Goal: Task Accomplishment & Management: Manage account settings

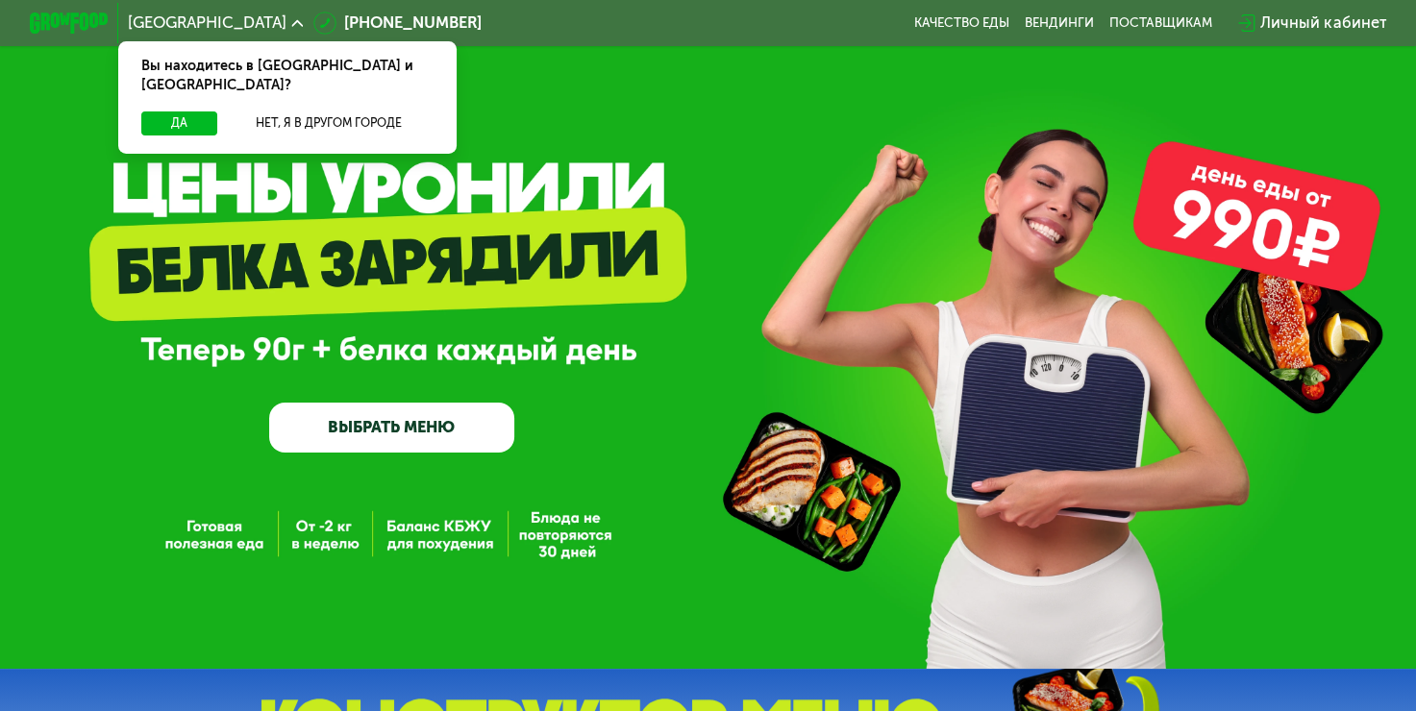
click at [1352, 31] on div "Личный кабинет" at bounding box center [1323, 24] width 126 height 24
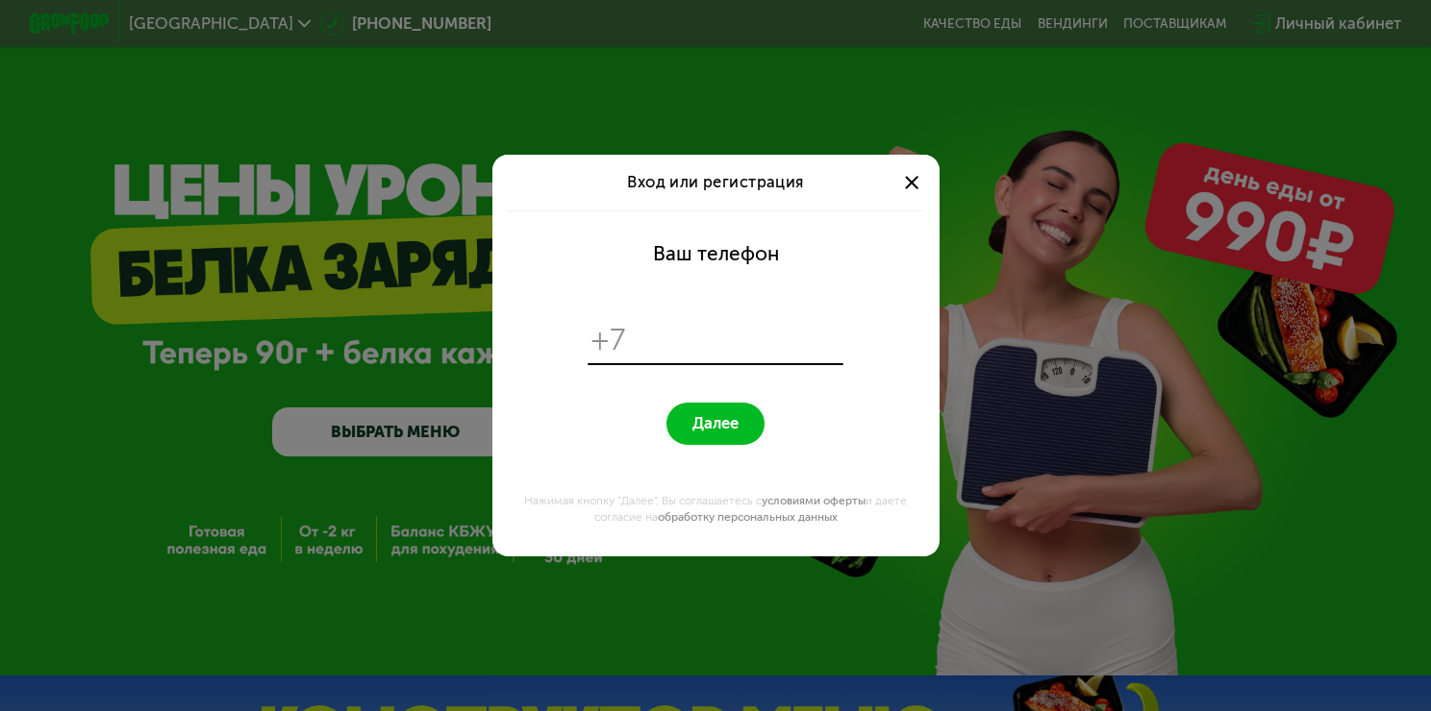
click at [648, 358] on input "tel" at bounding box center [738, 339] width 204 height 37
type input "**********"
click at [696, 419] on span "Далее" at bounding box center [715, 423] width 46 height 19
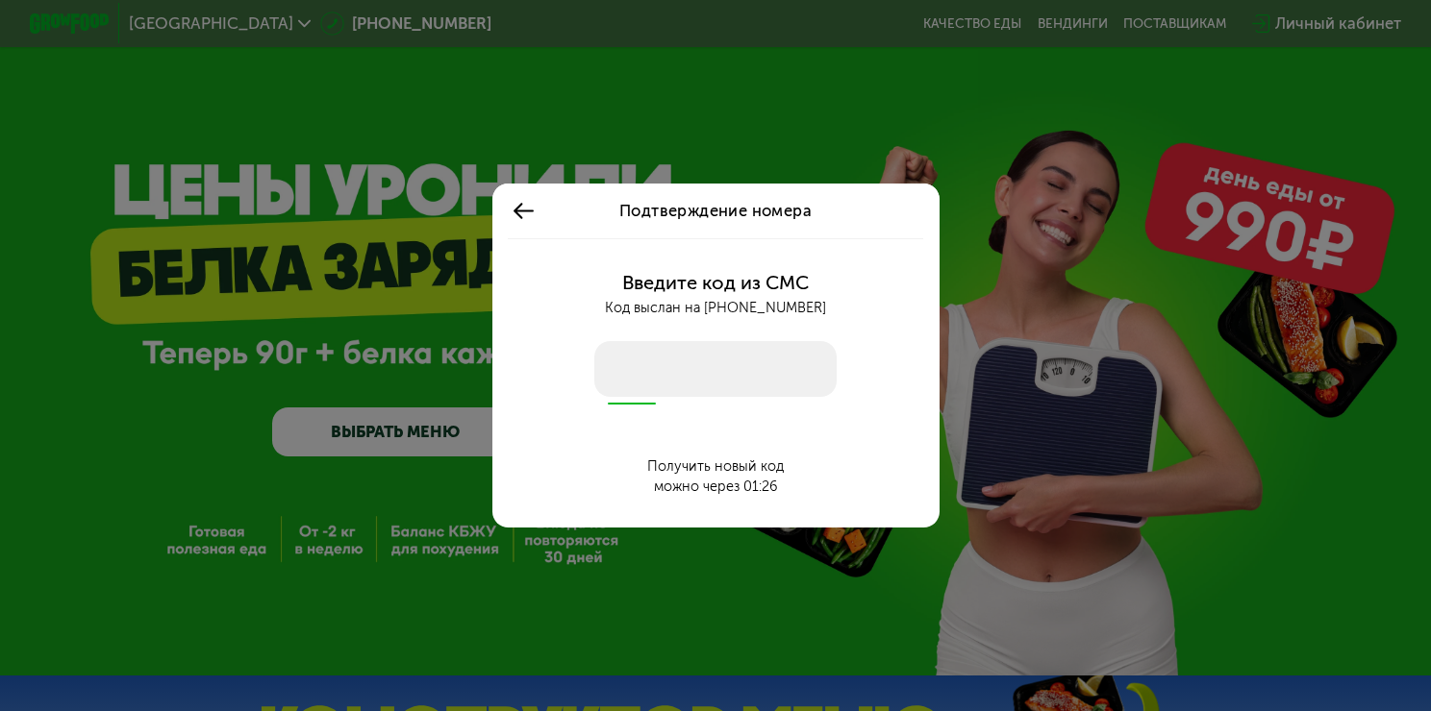
click at [711, 364] on input "number" at bounding box center [715, 369] width 242 height 56
click at [708, 372] on input "number" at bounding box center [715, 369] width 242 height 56
type input "****"
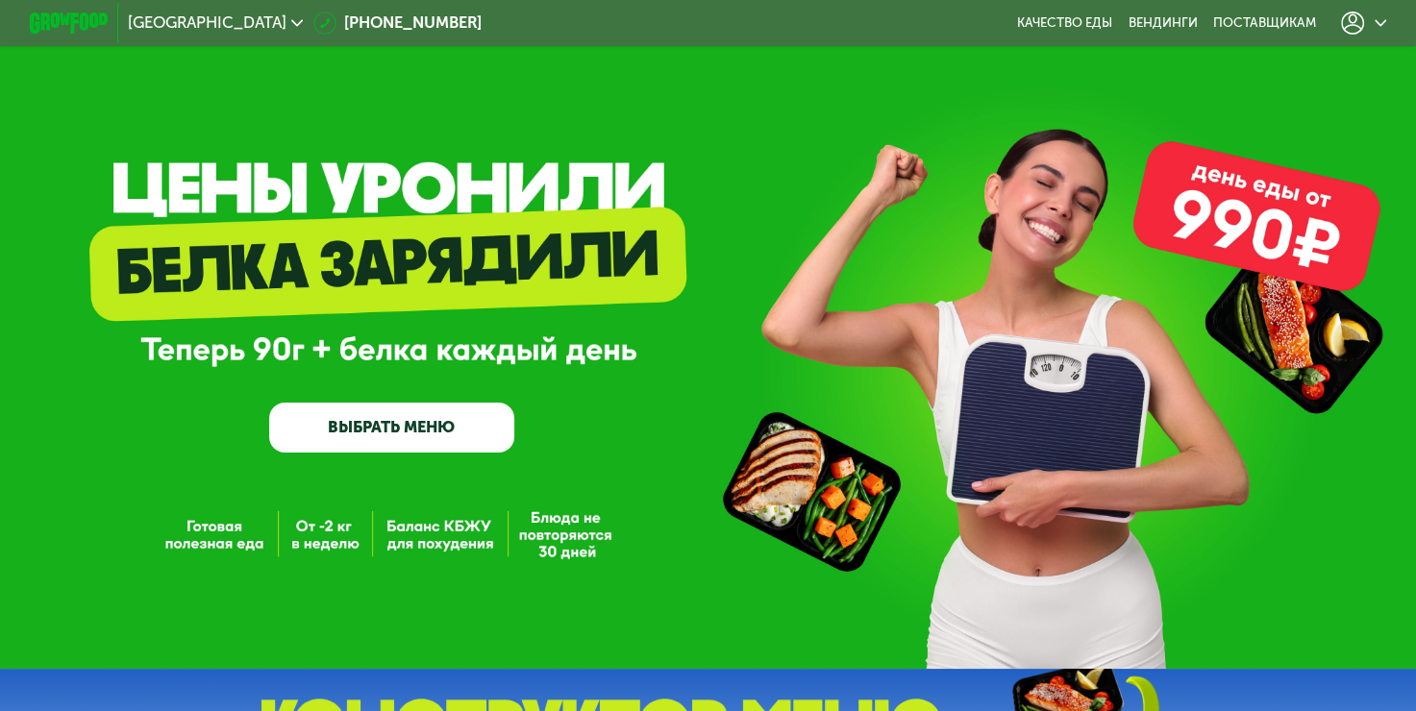
click at [1386, 27] on icon at bounding box center [1381, 23] width 12 height 12
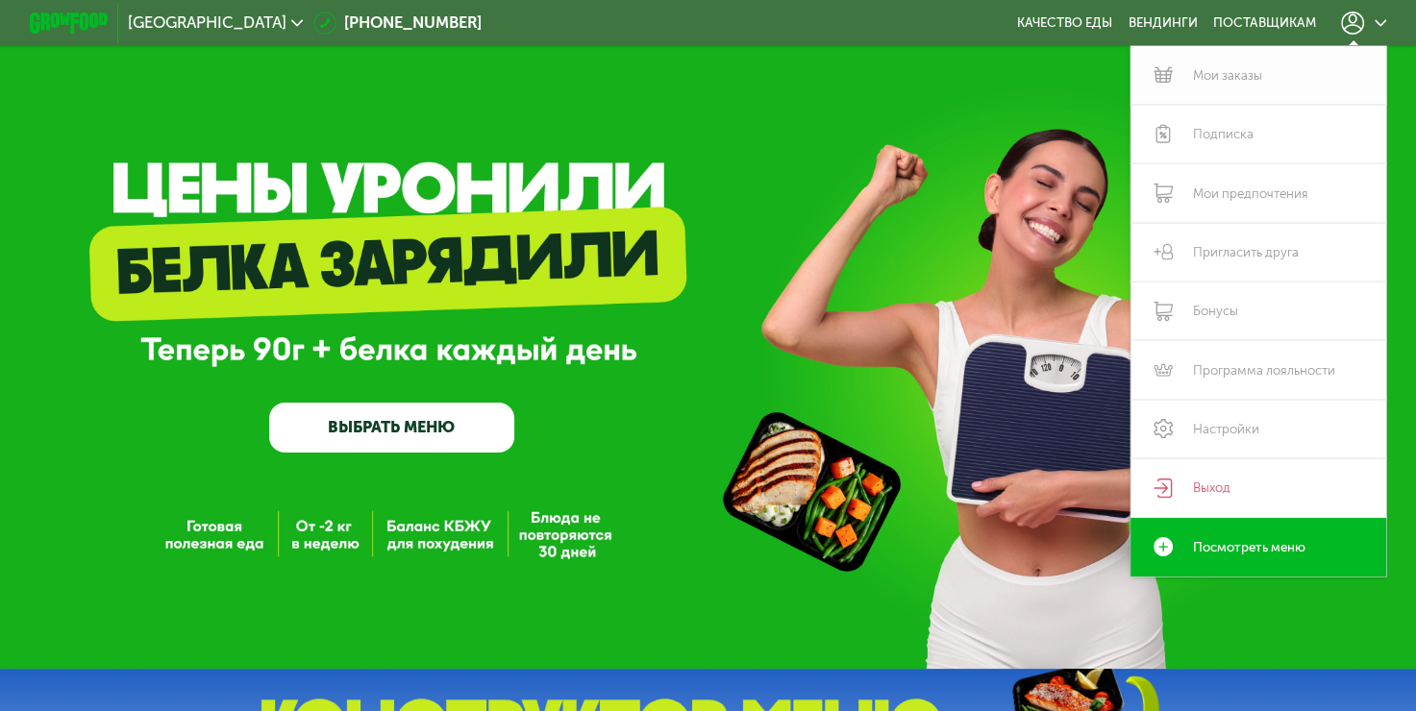
click at [1278, 79] on link "Мои заказы" at bounding box center [1259, 75] width 256 height 59
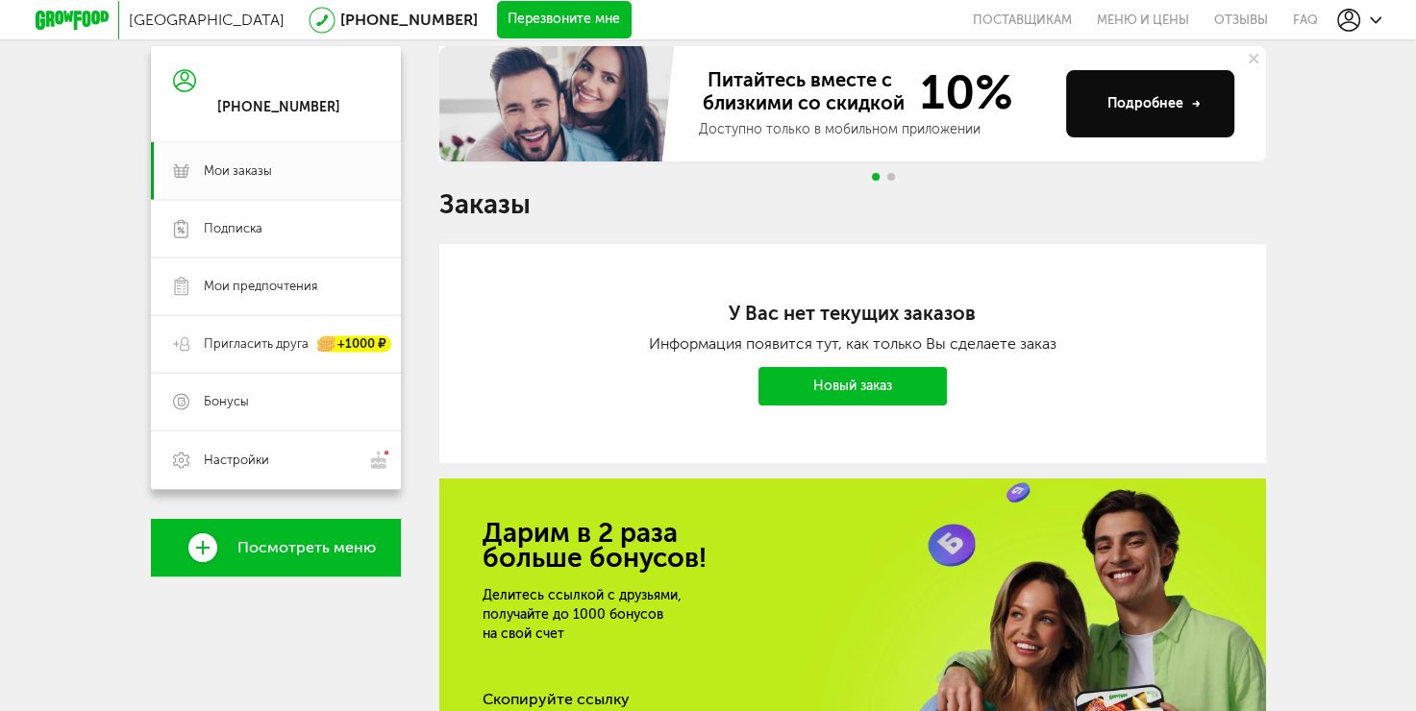
scroll to position [192, 0]
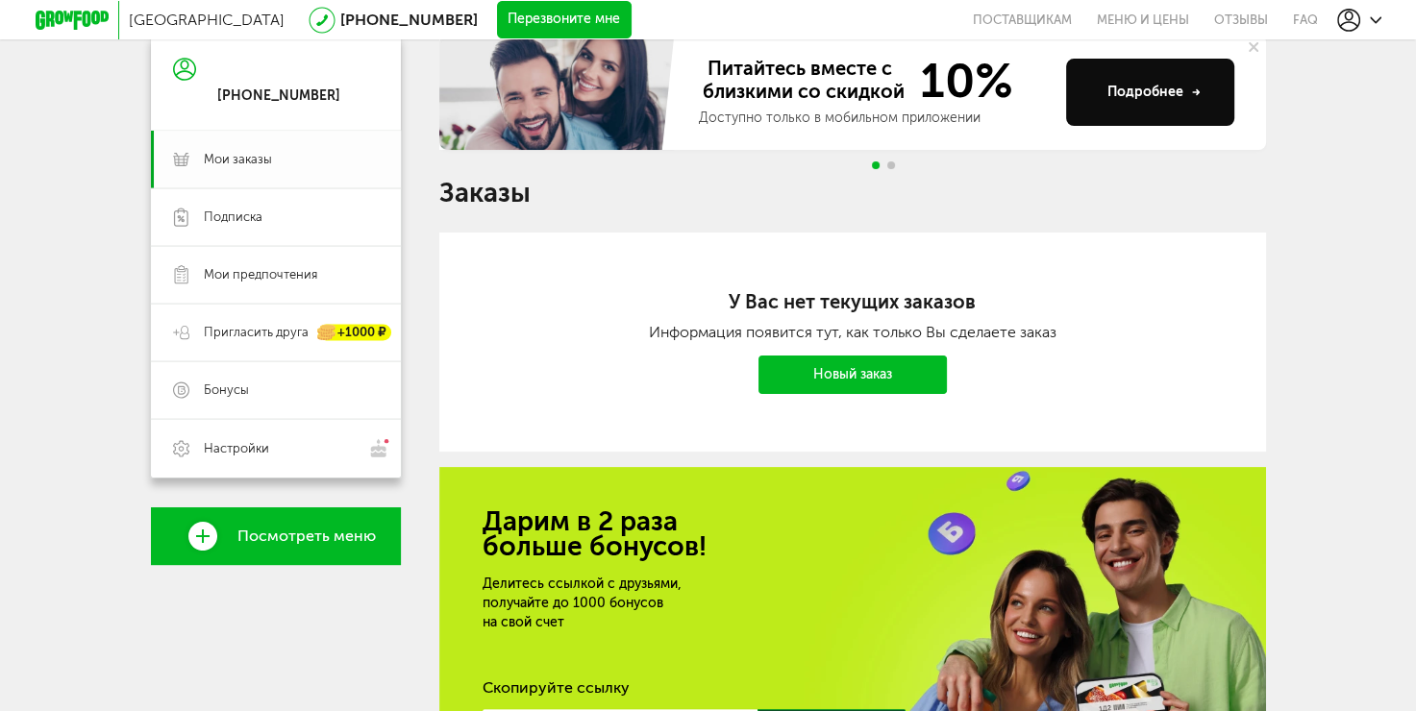
click at [232, 168] on link "Мои заказы" at bounding box center [276, 160] width 250 height 58
click at [273, 232] on link "Подписка" at bounding box center [276, 217] width 250 height 58
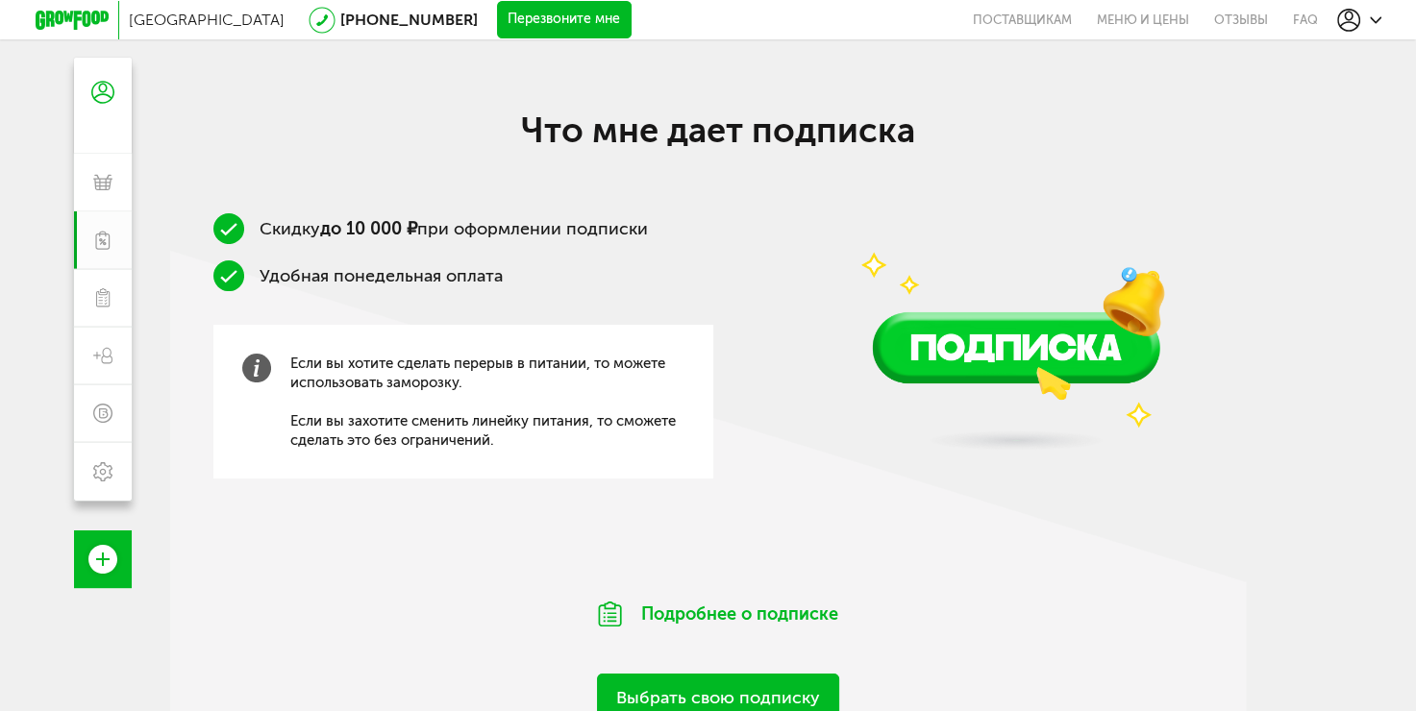
scroll to position [304, 0]
